Goal: Communication & Community: Ask a question

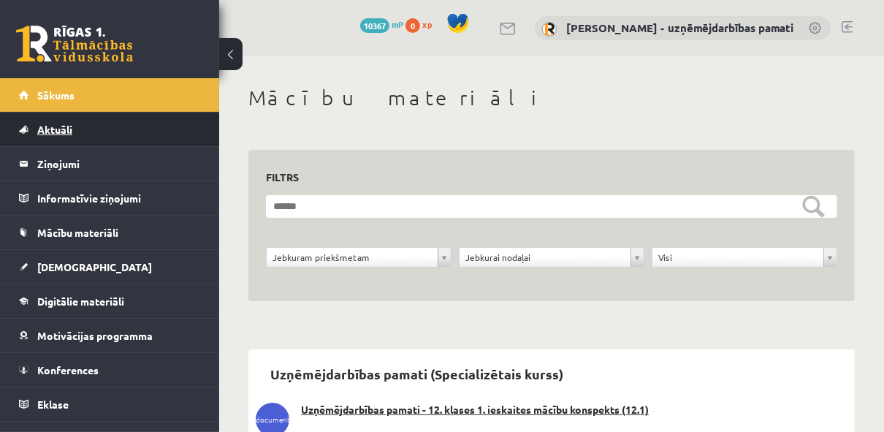
click at [47, 132] on span "Aktuāli" at bounding box center [54, 129] width 35 height 13
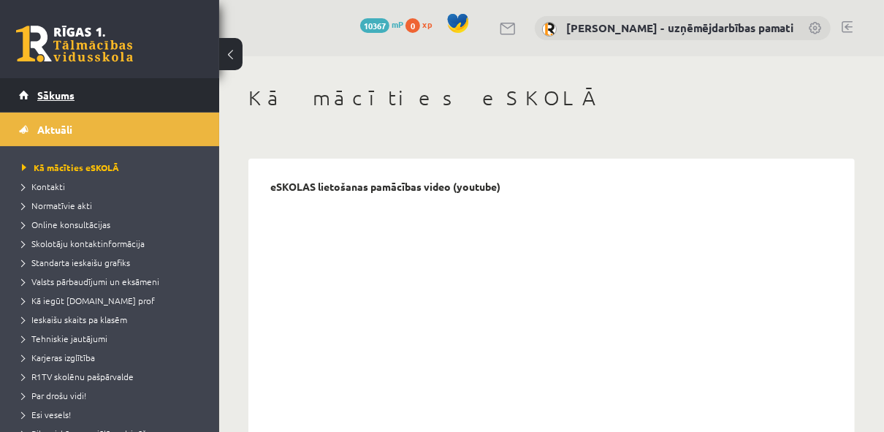
click at [54, 91] on span "Sākums" at bounding box center [55, 94] width 37 height 13
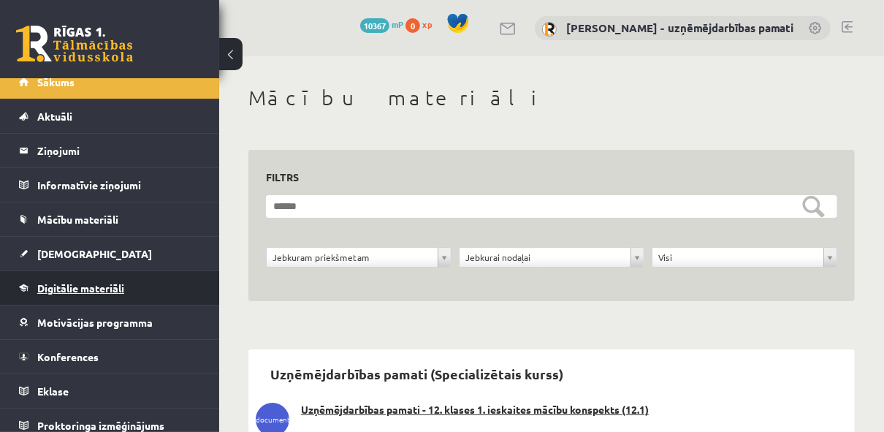
scroll to position [20, 0]
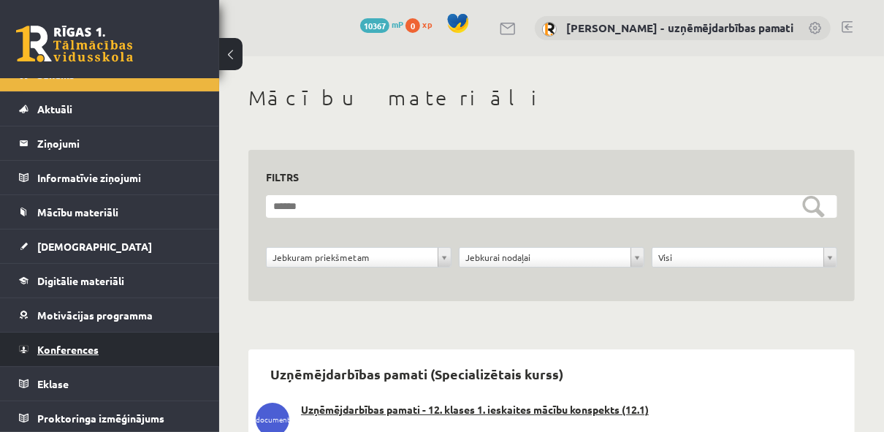
click at [80, 345] on span "Konferences" at bounding box center [67, 349] width 61 height 13
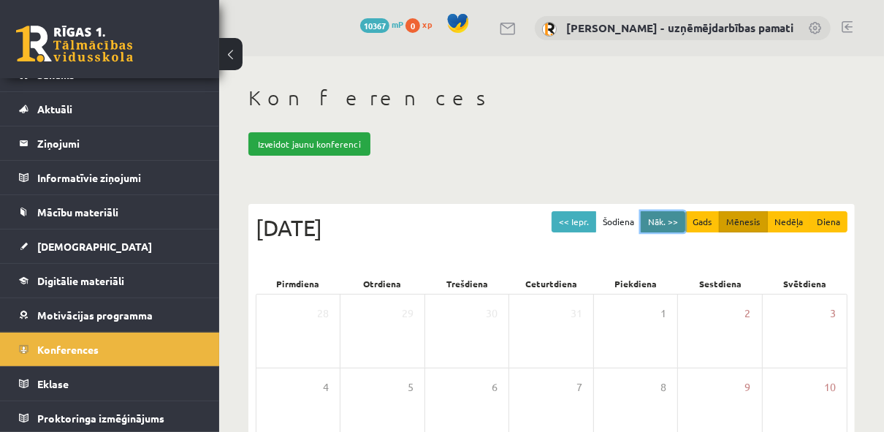
click at [655, 221] on button "Nāk. >>" at bounding box center [663, 221] width 45 height 21
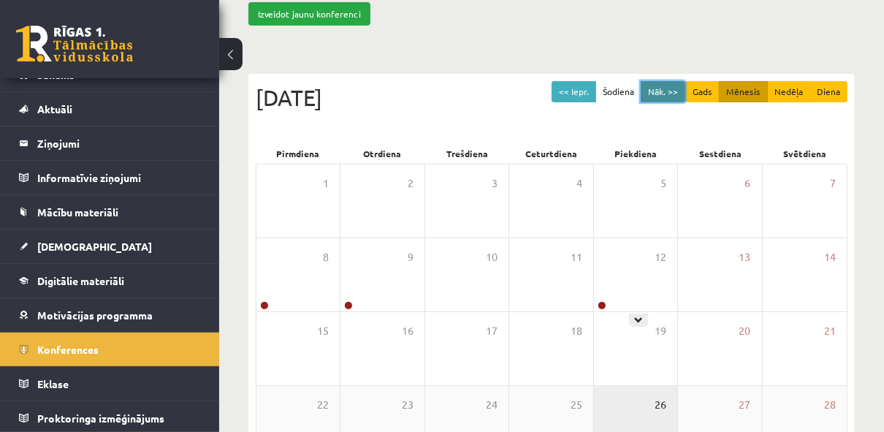
scroll to position [292, 0]
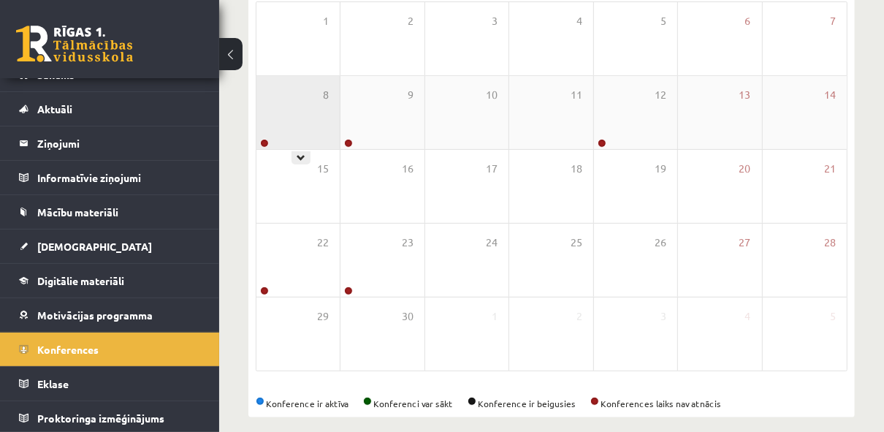
click at [259, 140] on div at bounding box center [263, 144] width 14 height 10
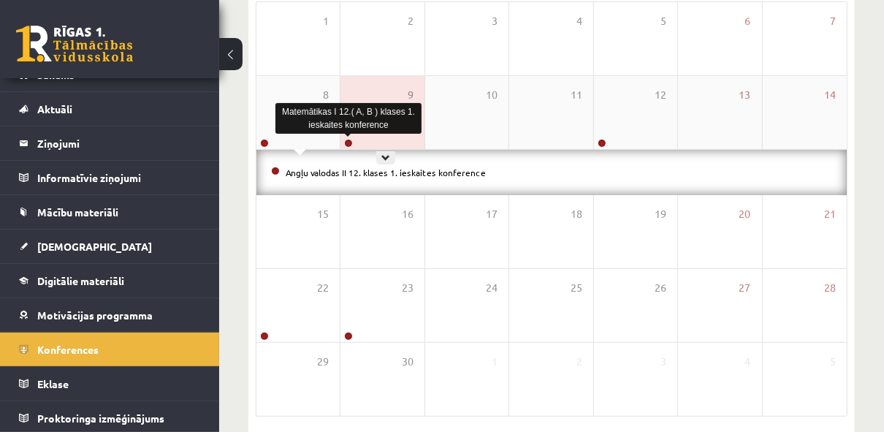
click at [346, 140] on link at bounding box center [348, 143] width 9 height 9
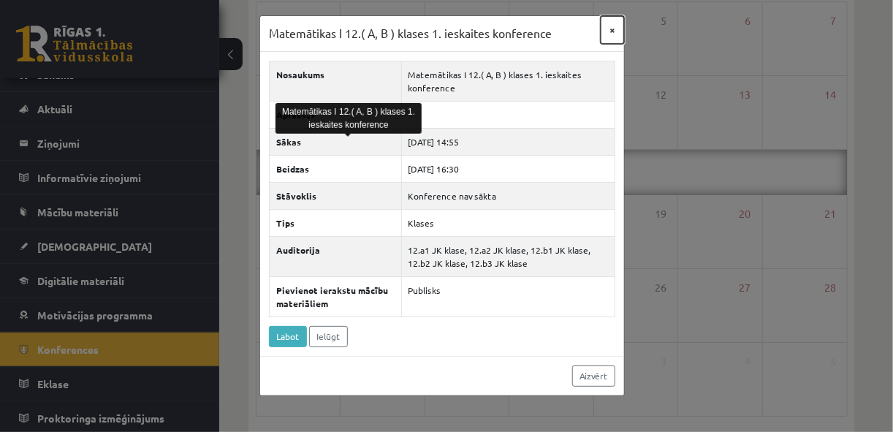
click at [608, 31] on button "×" at bounding box center [611, 30] width 23 height 28
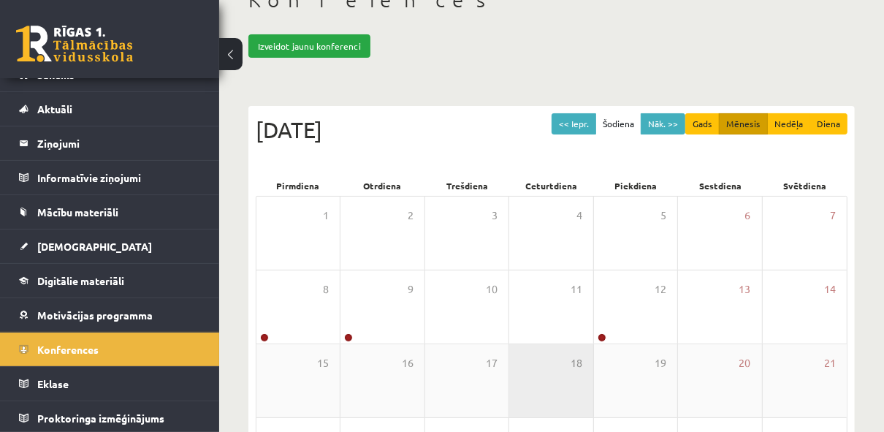
scroll to position [58, 0]
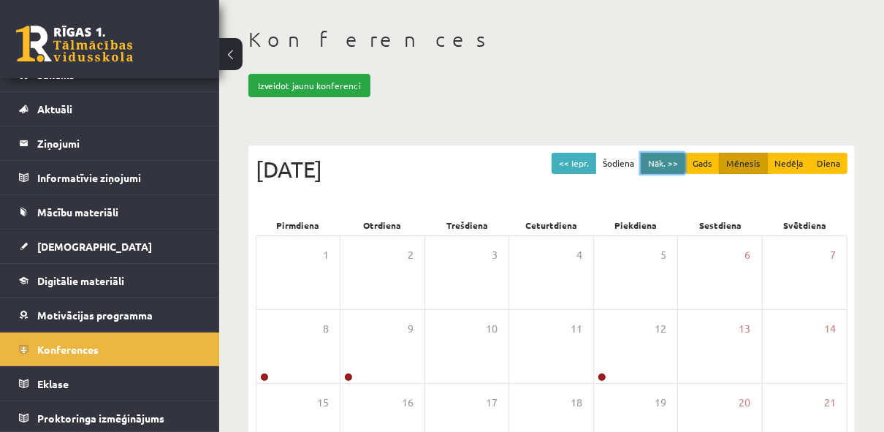
click at [670, 159] on button "Nāk. >>" at bounding box center [663, 163] width 45 height 21
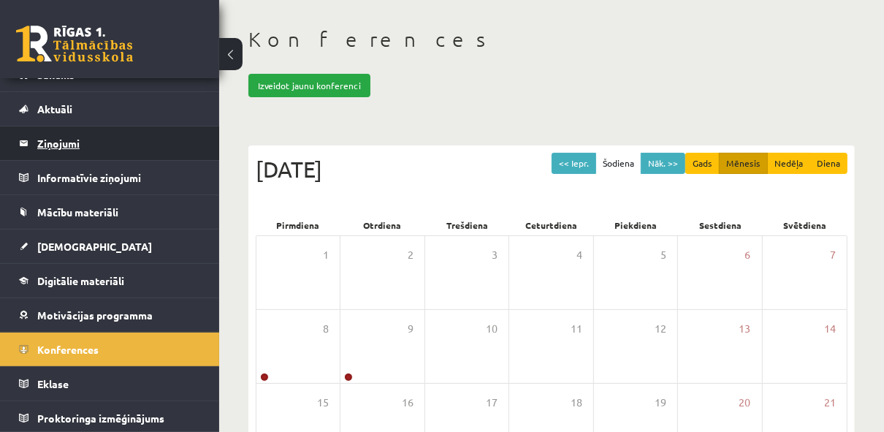
click at [57, 141] on legend "Ziņojumi 0" at bounding box center [119, 143] width 164 height 34
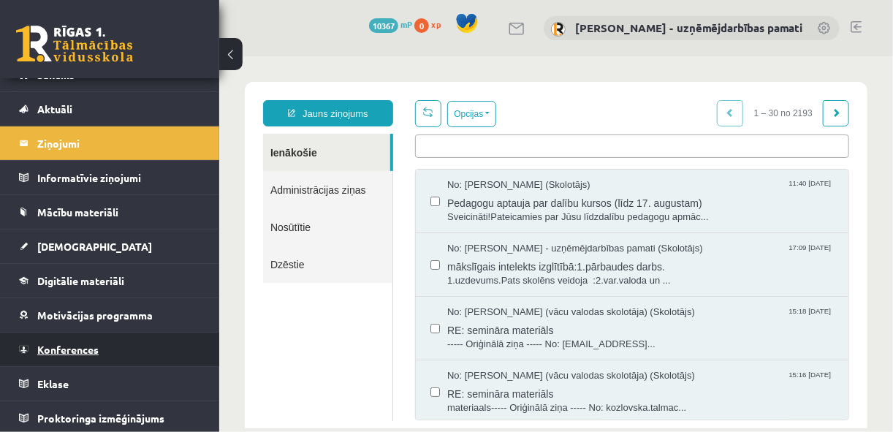
click at [80, 345] on span "Konferences" at bounding box center [67, 349] width 61 height 13
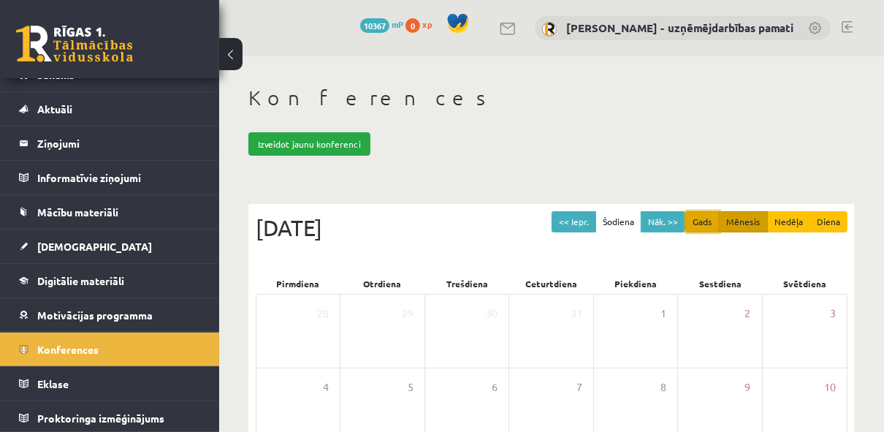
click at [703, 217] on button "Gads" at bounding box center [702, 221] width 34 height 21
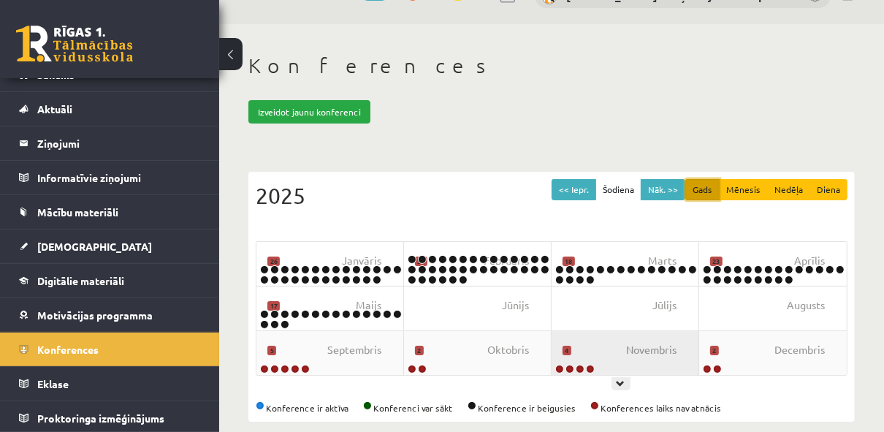
scroll to position [50, 0]
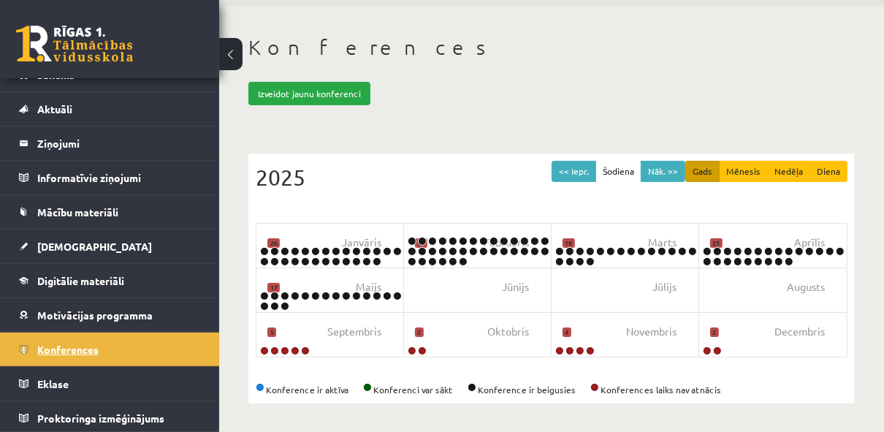
click at [91, 348] on span "Konferences" at bounding box center [67, 349] width 61 height 13
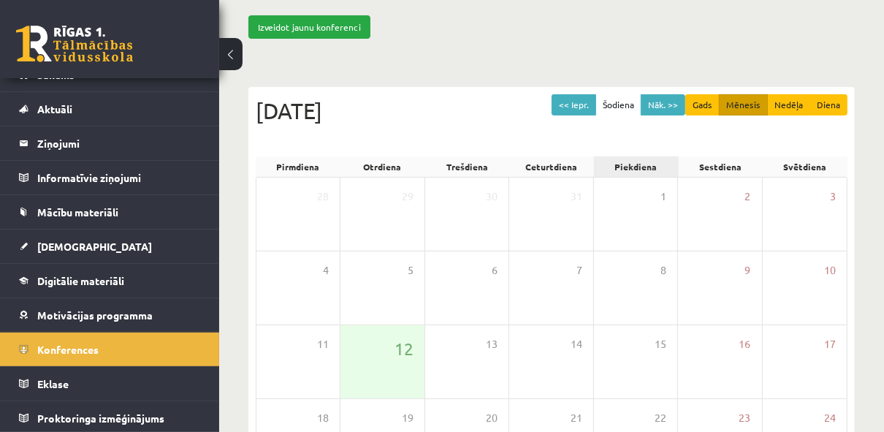
scroll to position [167, 0]
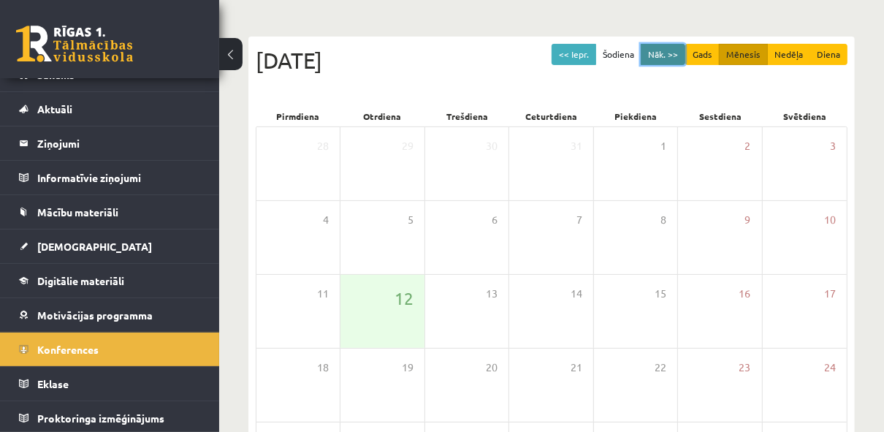
click at [653, 46] on button "Nāk. >>" at bounding box center [663, 54] width 45 height 21
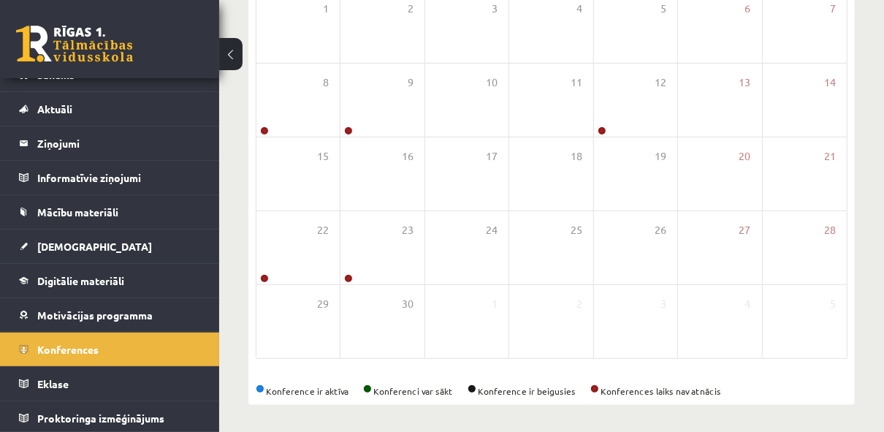
scroll to position [12, 0]
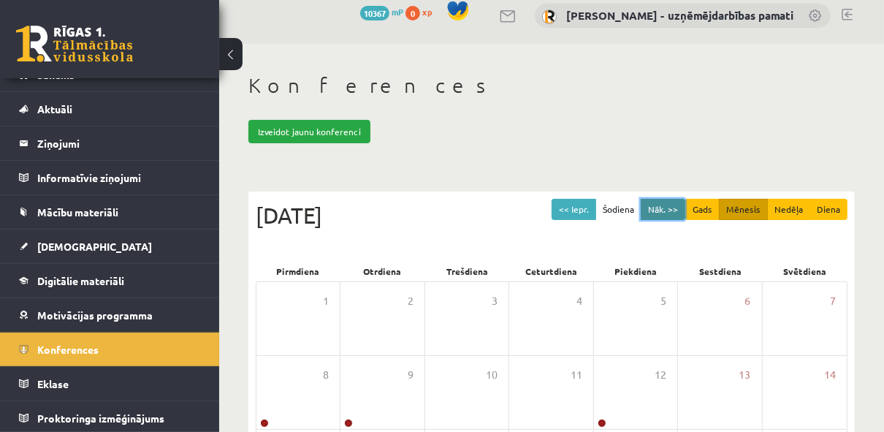
click at [660, 208] on button "Nāk. >>" at bounding box center [663, 209] width 45 height 21
click at [657, 206] on button "Nāk. >>" at bounding box center [663, 209] width 45 height 21
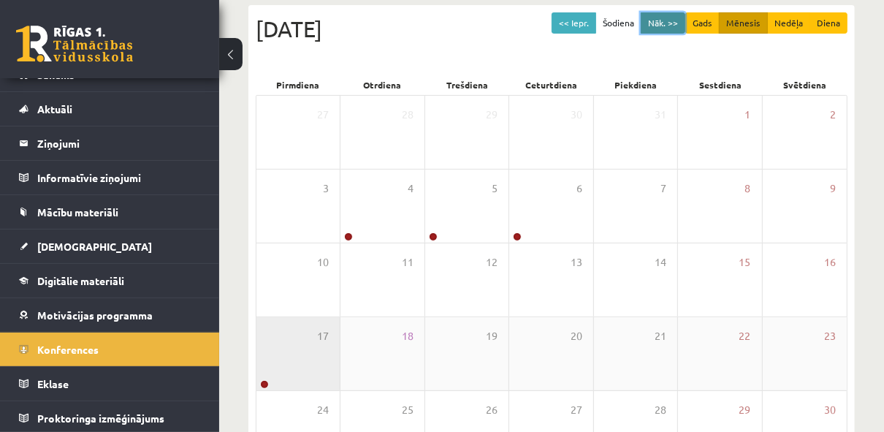
scroll to position [0, 0]
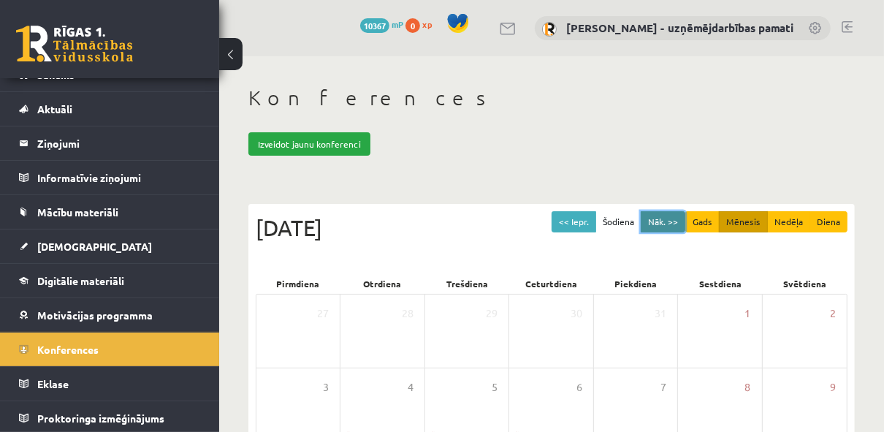
click at [673, 217] on button "Nāk. >>" at bounding box center [663, 221] width 45 height 21
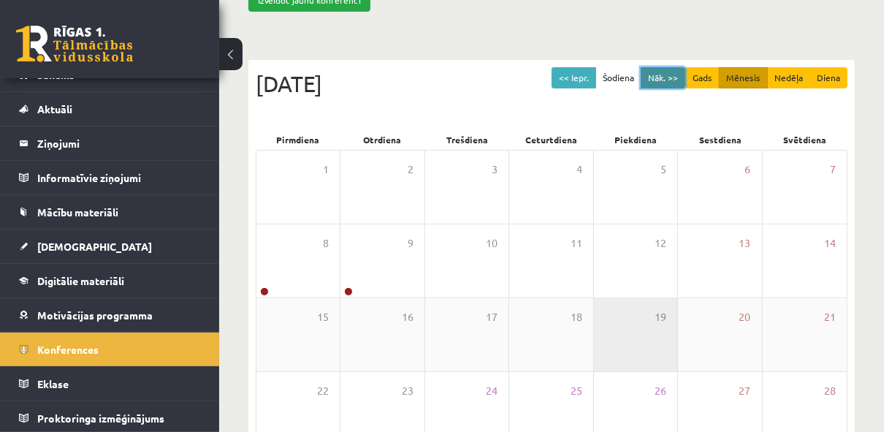
scroll to position [292, 0]
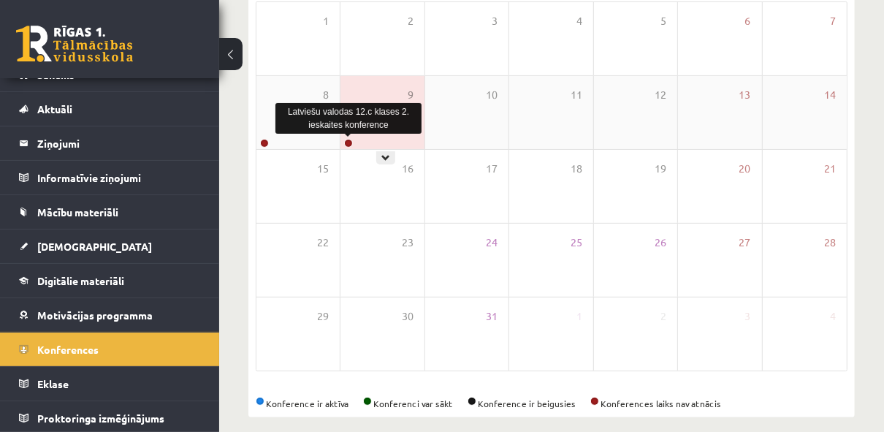
click at [348, 141] on link at bounding box center [348, 143] width 9 height 9
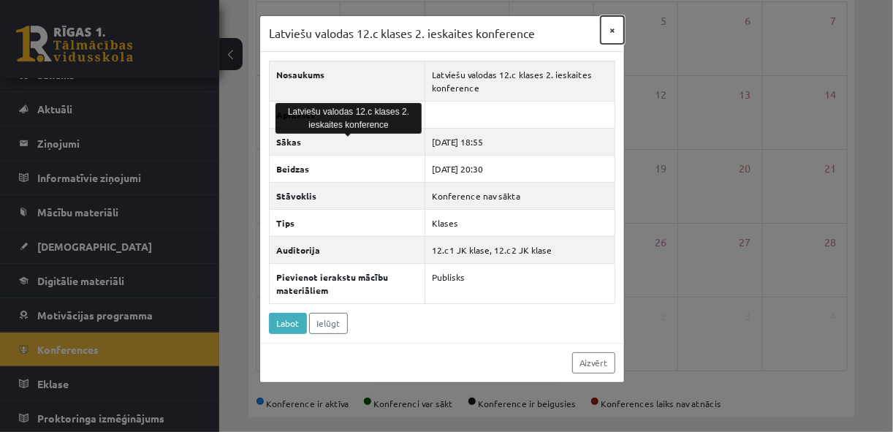
click at [610, 30] on button "×" at bounding box center [611, 30] width 23 height 28
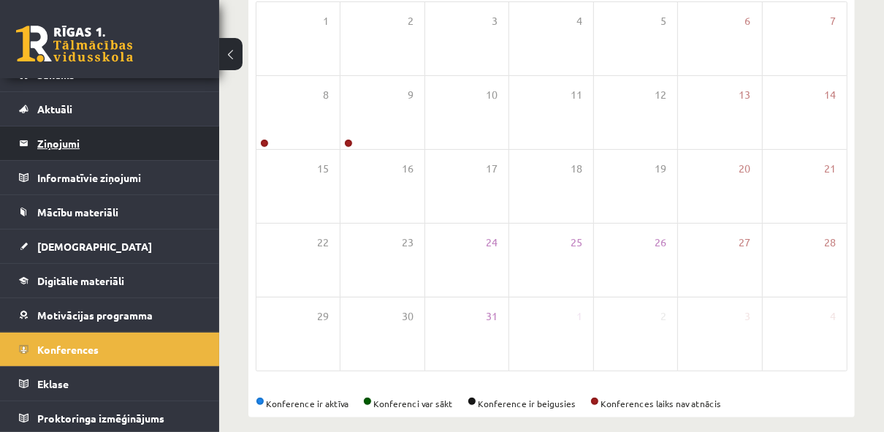
click at [89, 145] on legend "Ziņojumi 0" at bounding box center [119, 143] width 164 height 34
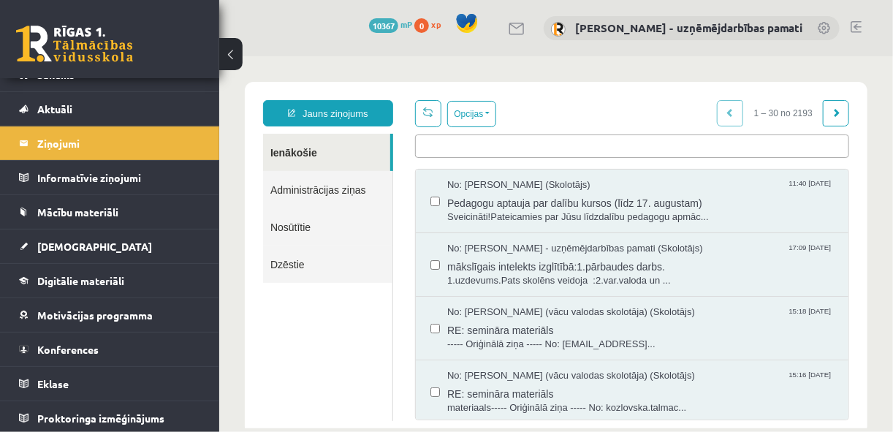
click at [459, 147] on ul at bounding box center [631, 142] width 432 height 17
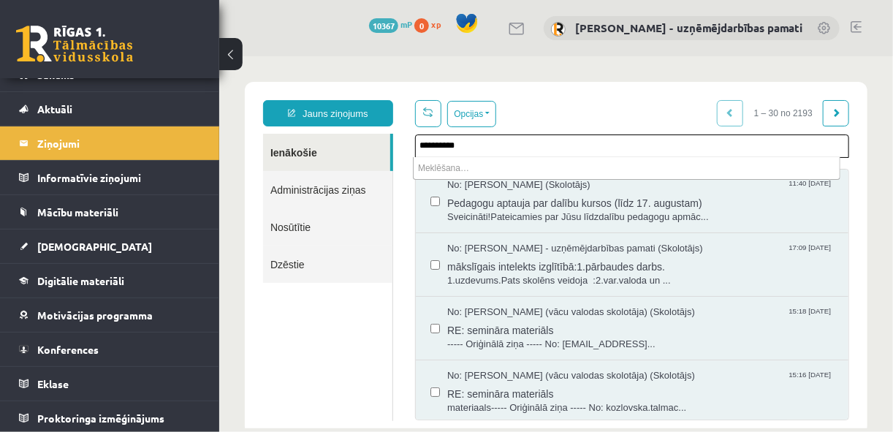
type input "**********"
click at [318, 149] on link "Ienākošie" at bounding box center [325, 151] width 127 height 37
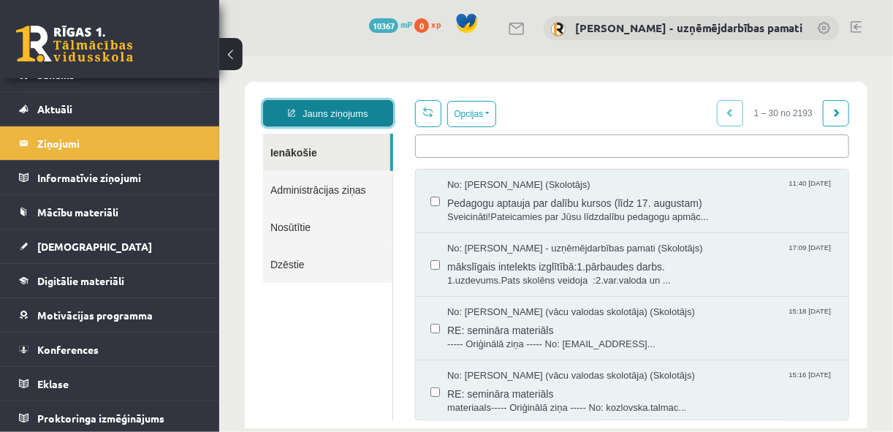
click at [320, 114] on link "Jauns ziņojums" at bounding box center [327, 112] width 130 height 26
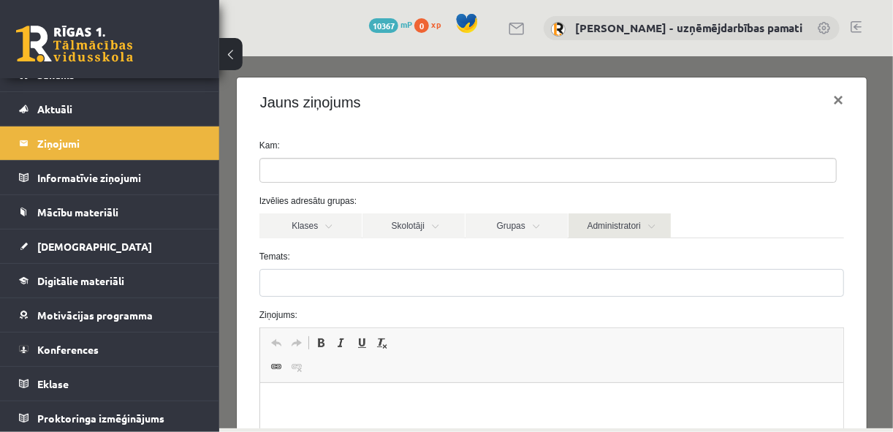
click at [636, 227] on link "Administratori" at bounding box center [619, 225] width 102 height 25
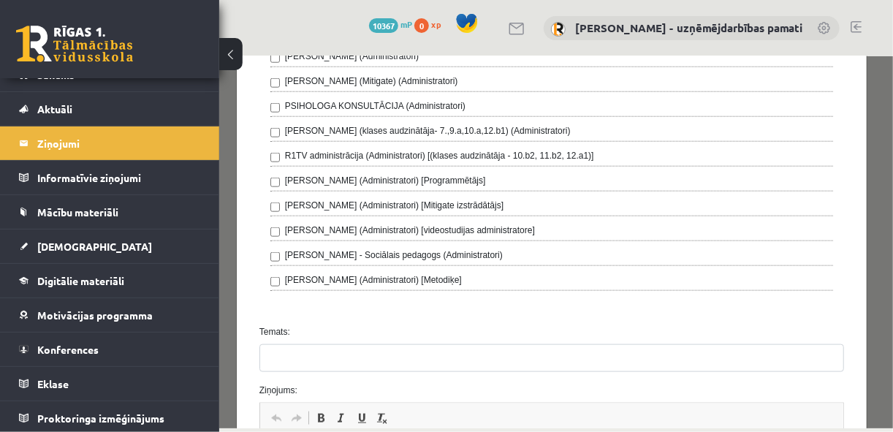
scroll to position [701, 0]
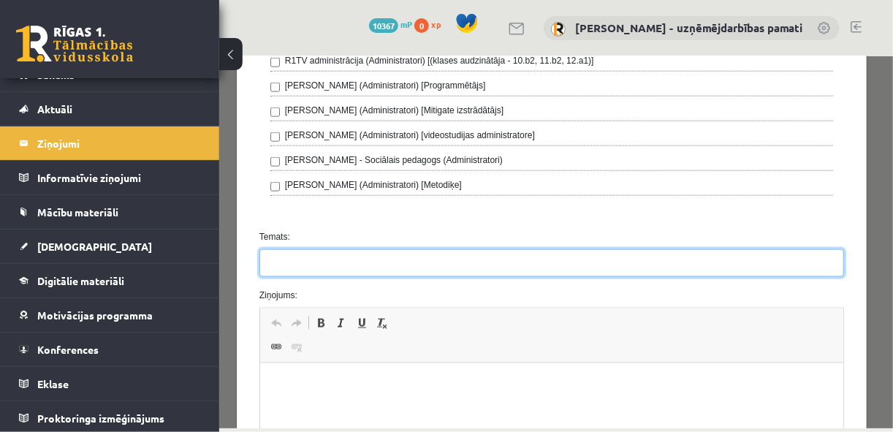
click at [278, 256] on input "Temats:" at bounding box center [551, 262] width 585 height 28
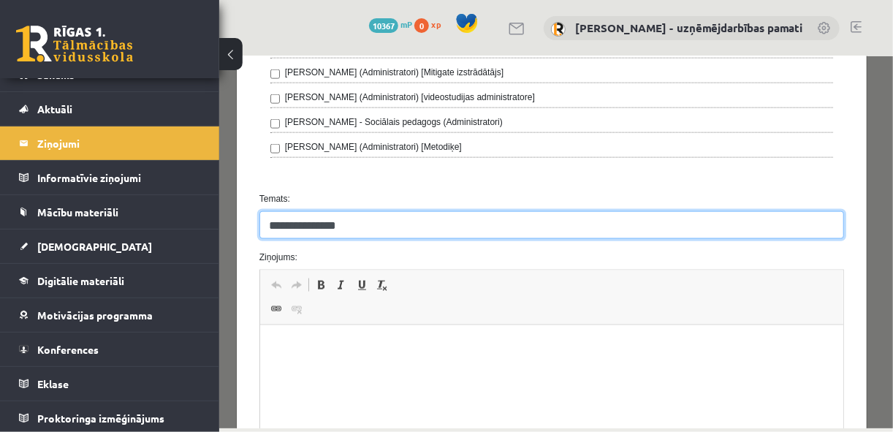
scroll to position [760, 0]
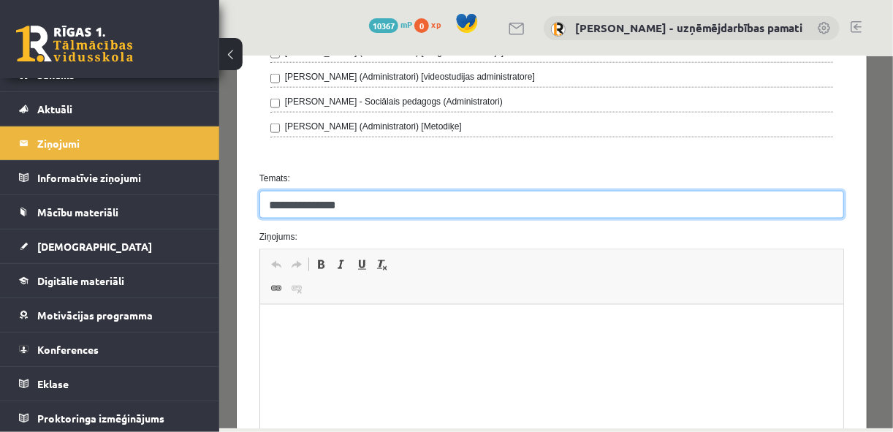
type input "**********"
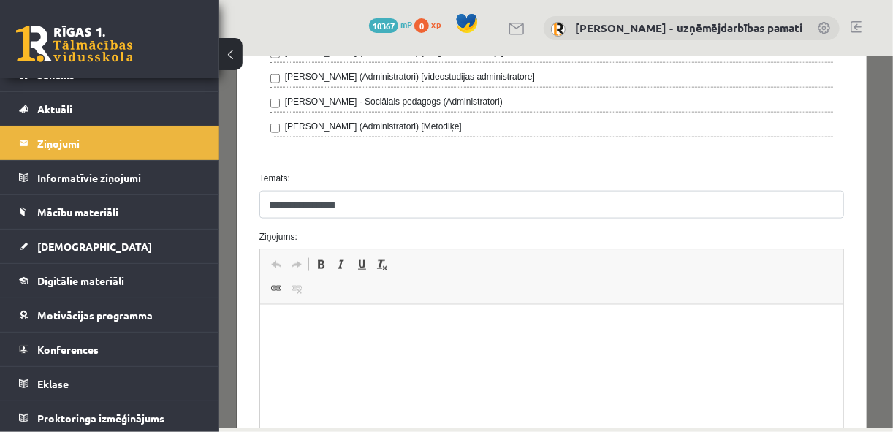
click at [302, 327] on p "Bagātinātā teksta redaktors, wiswyg-editor-47363729292340-1755001884-126" at bounding box center [551, 326] width 554 height 15
click at [283, 360] on body "******** *********" at bounding box center [551, 363] width 554 height 89
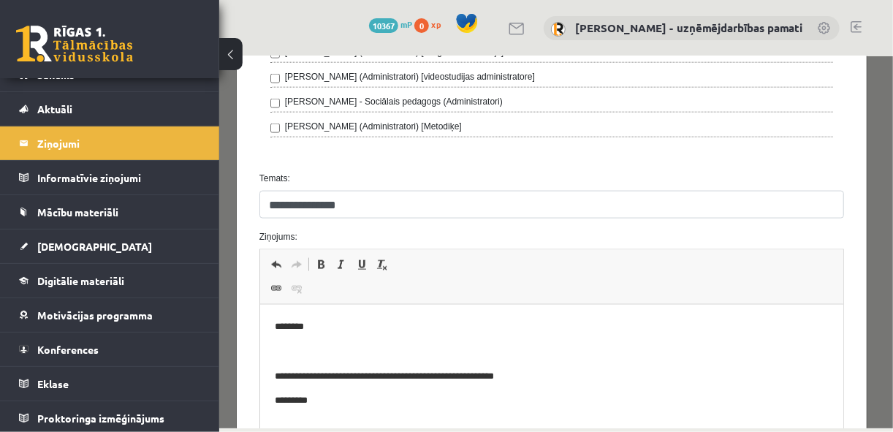
click at [311, 344] on p "Bagātinātā teksta redaktors, wiswyg-editor-47363729292340-1755001884-126" at bounding box center [551, 351] width 554 height 15
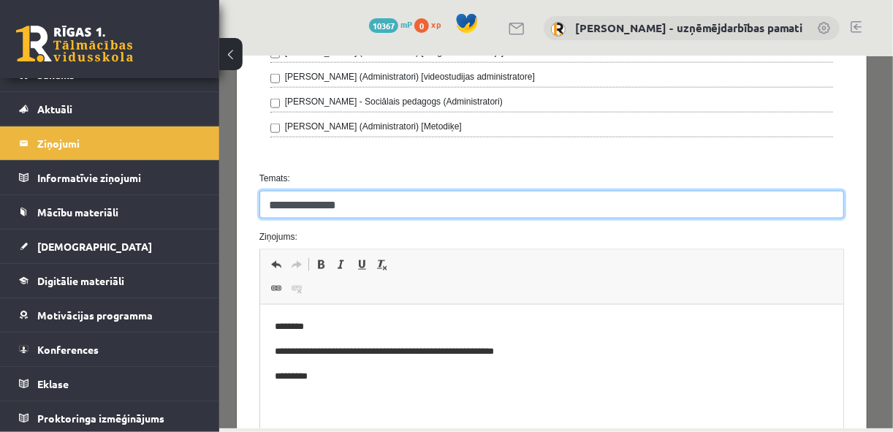
click at [417, 196] on input "**********" at bounding box center [551, 204] width 585 height 28
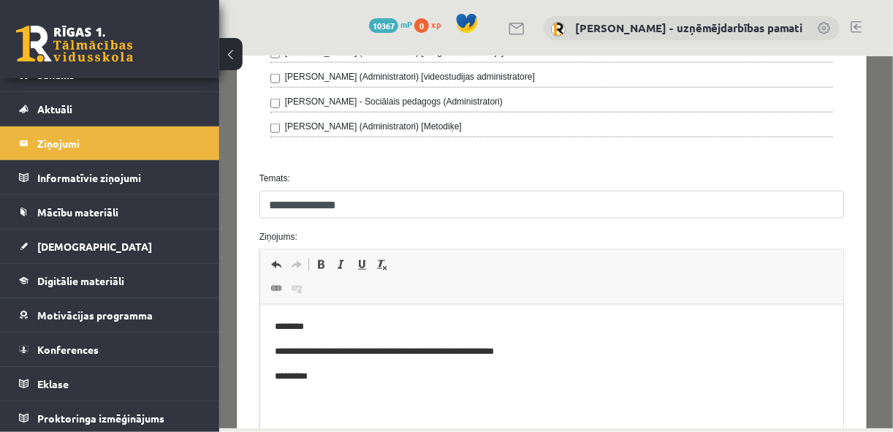
click at [369, 398] on html "**********" at bounding box center [551, 351] width 584 height 93
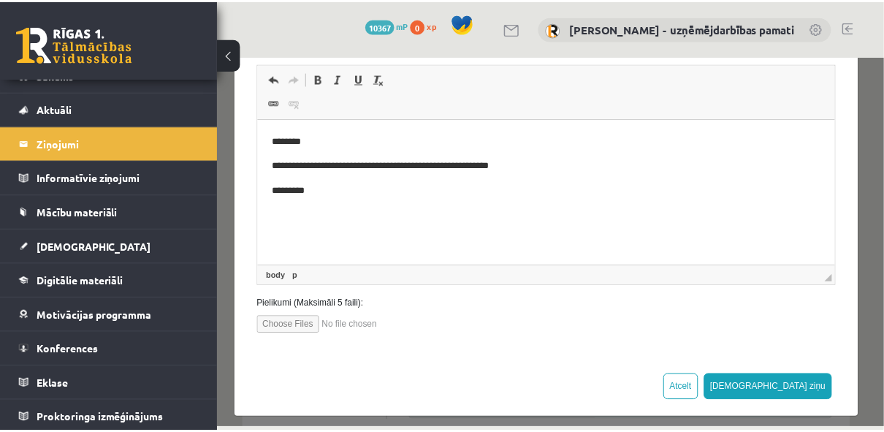
scroll to position [947, 0]
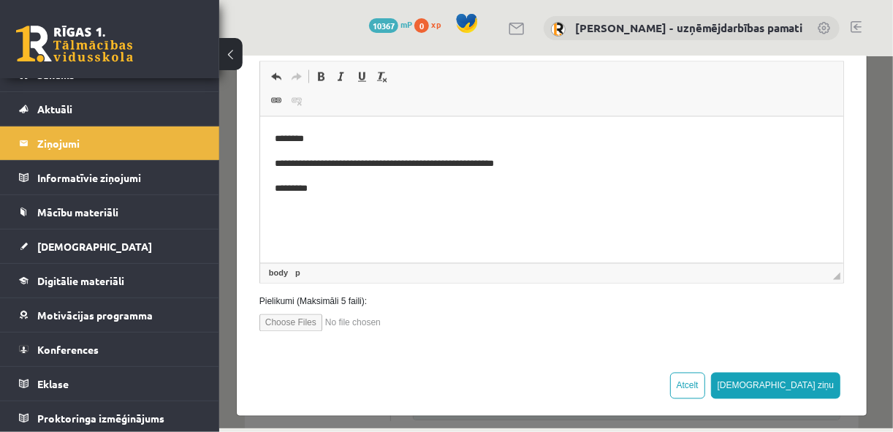
click at [294, 313] on input "file" at bounding box center [342, 322] width 166 height 18
type input "**********"
click at [817, 374] on button "[DEMOGRAPHIC_DATA] ziņu" at bounding box center [775, 385] width 130 height 26
click at [811, 376] on button "[DEMOGRAPHIC_DATA] ziņu" at bounding box center [775, 385] width 130 height 26
click at [70, 107] on span "Aktuāli" at bounding box center [54, 108] width 35 height 13
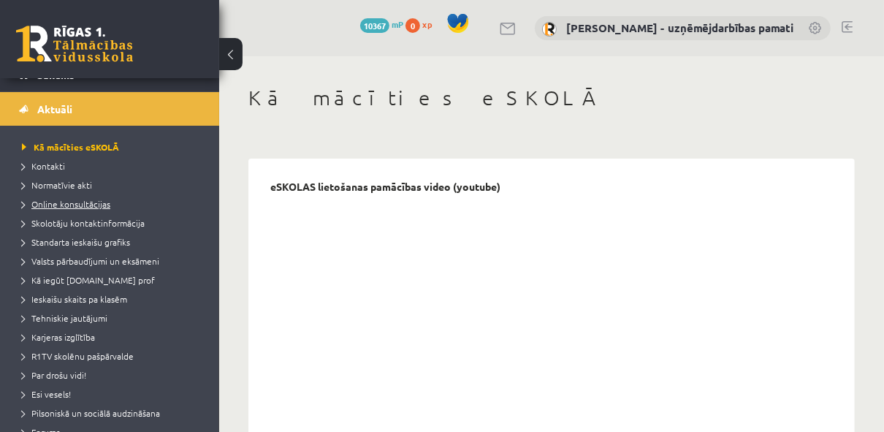
click at [100, 205] on span "Online konsultācijas" at bounding box center [66, 204] width 88 height 12
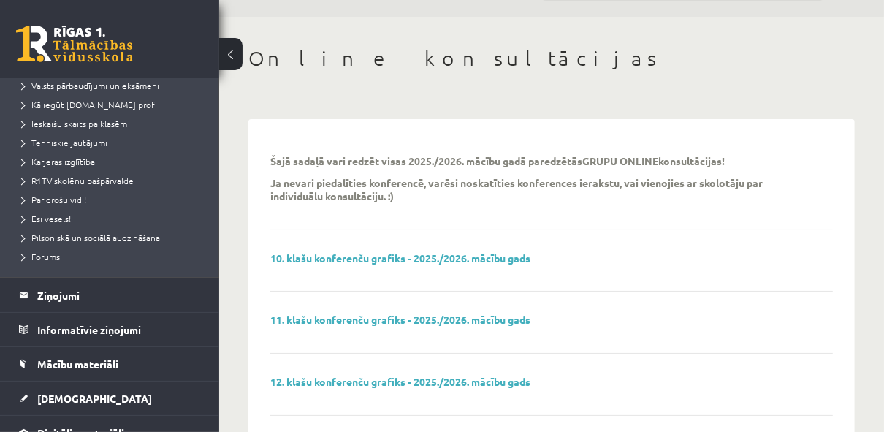
scroll to position [58, 0]
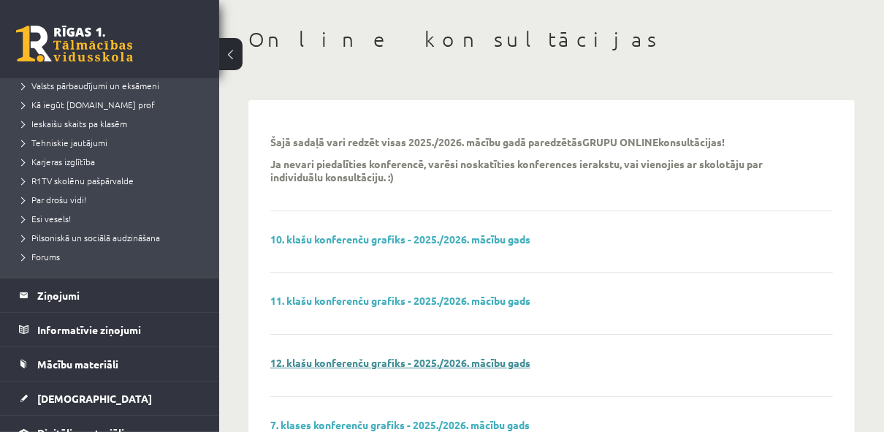
click at [479, 359] on link "12. klašu konferenču grafiks - 2025./2026. mācību gads" at bounding box center [400, 362] width 260 height 13
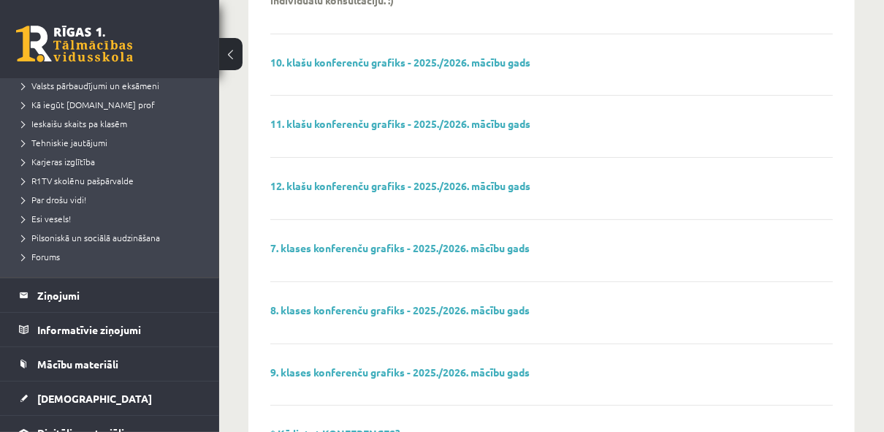
scroll to position [234, 0]
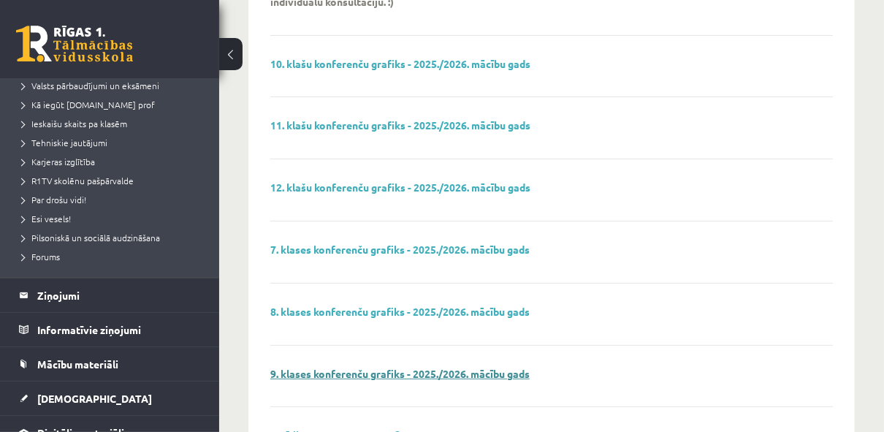
click at [402, 375] on link "9. klases konferenču grafiks - 2025./2026. mācību gads" at bounding box center [399, 373] width 259 height 13
